Goal: Obtain resource: Download file/media

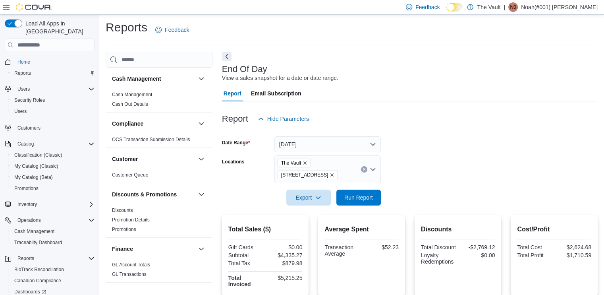
scroll to position [52, 0]
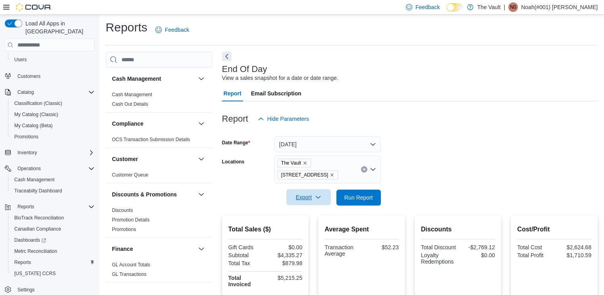
click at [308, 197] on span "Export" at bounding box center [308, 197] width 35 height 16
click at [308, 230] on span "Export to Pdf" at bounding box center [310, 229] width 36 height 6
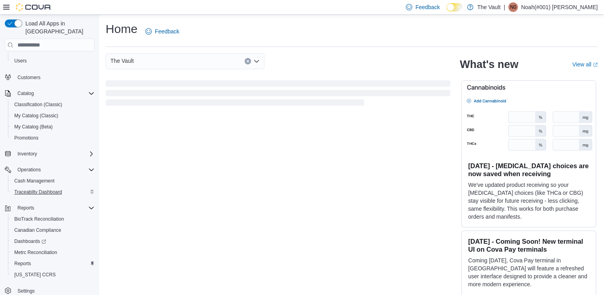
scroll to position [52, 0]
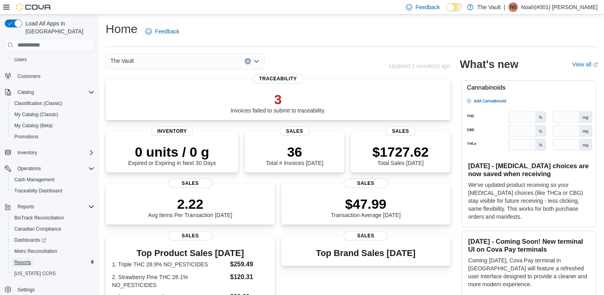
click at [24, 259] on span "Reports" at bounding box center [22, 262] width 17 height 6
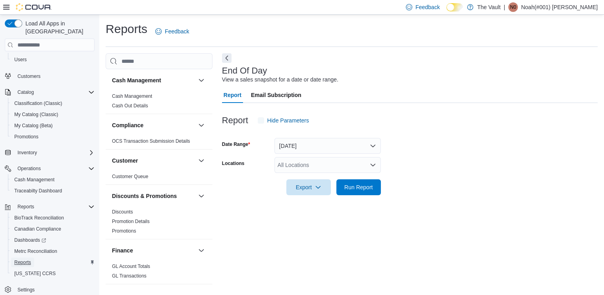
scroll to position [2, 0]
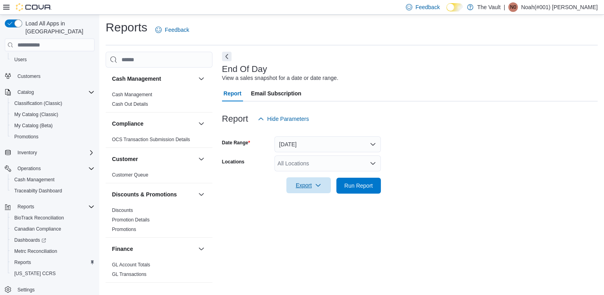
click at [303, 185] on span "Export" at bounding box center [308, 185] width 35 height 16
click at [302, 219] on span "Export to Pdf" at bounding box center [310, 217] width 36 height 6
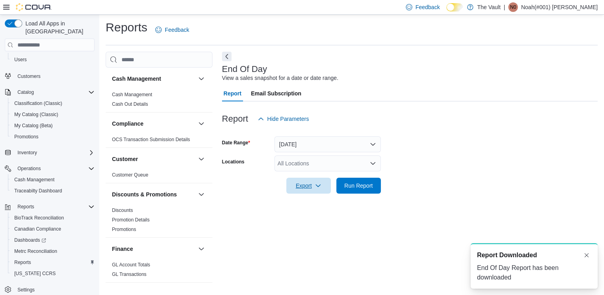
scroll to position [0, 0]
